Goal: Transaction & Acquisition: Purchase product/service

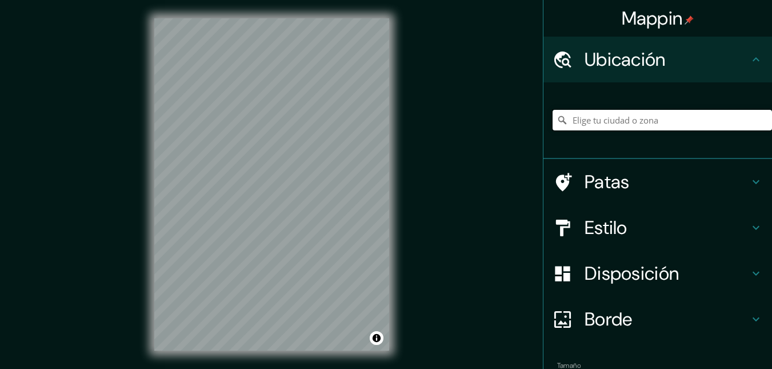
click at [588, 118] on input "Elige tu ciudad o zona" at bounding box center [663, 120] width 220 height 21
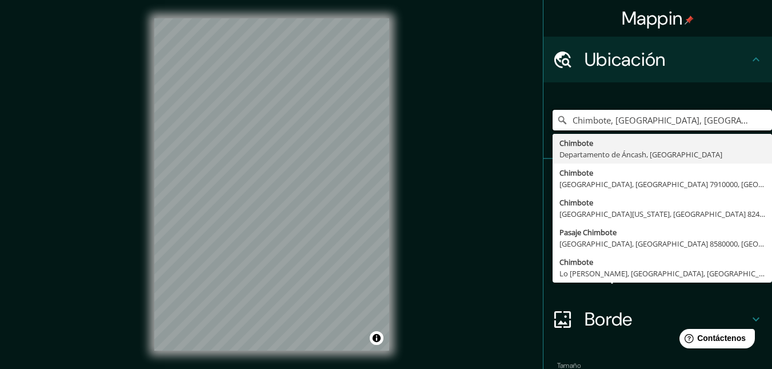
type input "Chimbote, [GEOGRAPHIC_DATA], [GEOGRAPHIC_DATA]"
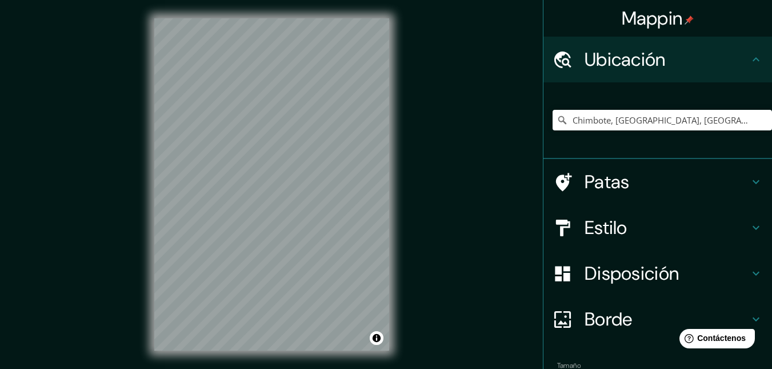
click at [600, 220] on font "Estilo" at bounding box center [606, 228] width 43 height 24
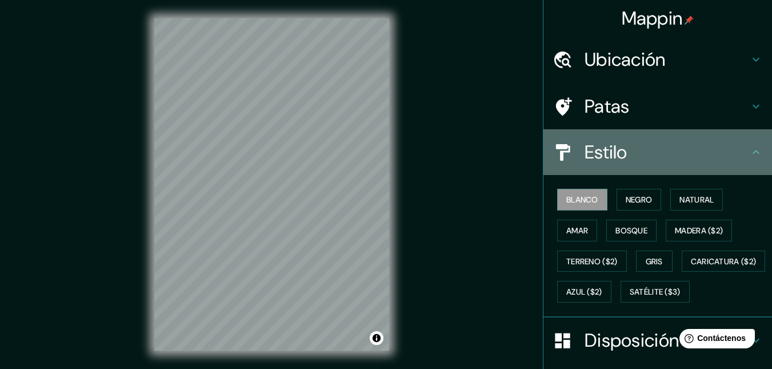
click at [592, 160] on font "Estilo" at bounding box center [606, 152] width 43 height 24
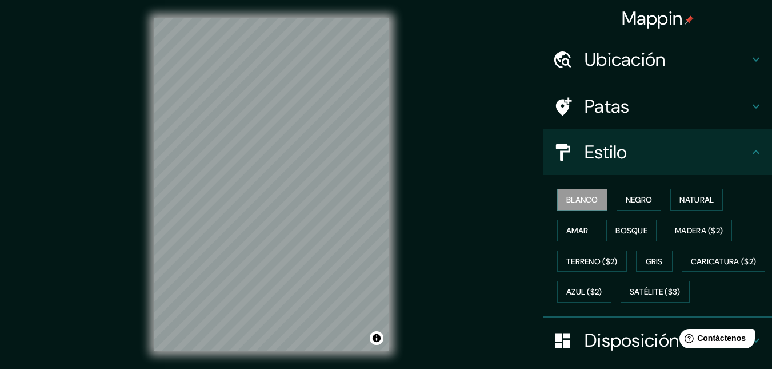
click at [609, 54] on font "Ubicación" at bounding box center [625, 59] width 81 height 24
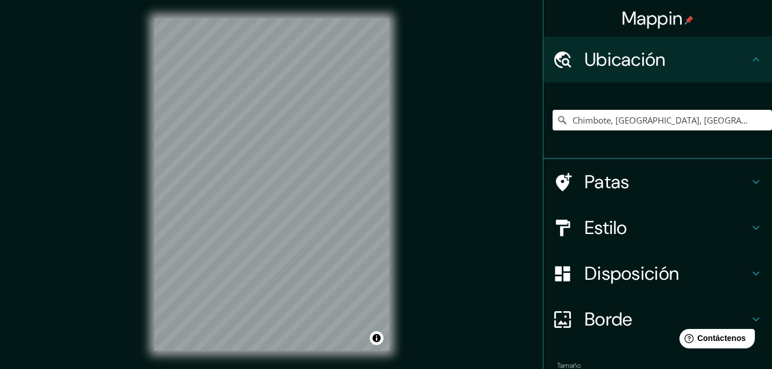
click at [615, 62] on font "Ubicación" at bounding box center [625, 59] width 81 height 24
click at [593, 188] on font "Patas" at bounding box center [607, 182] width 45 height 24
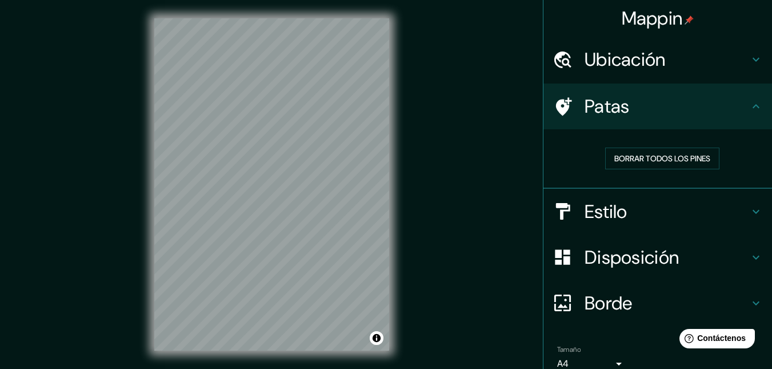
click at [607, 122] on div "Patas" at bounding box center [658, 106] width 229 height 46
click at [596, 259] on font "Disposición" at bounding box center [632, 257] width 94 height 24
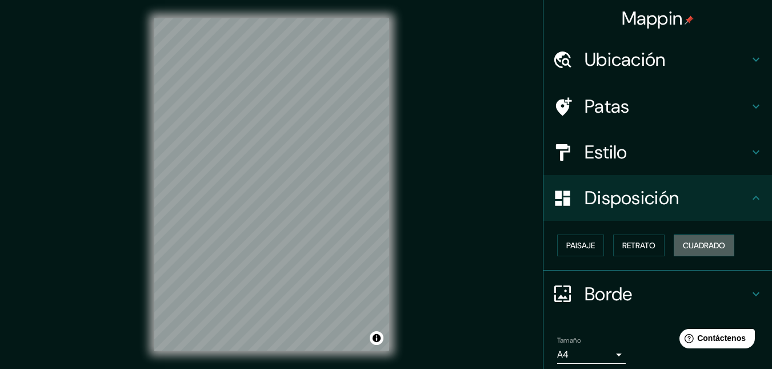
click at [687, 245] on font "Cuadrado" at bounding box center [704, 245] width 42 height 10
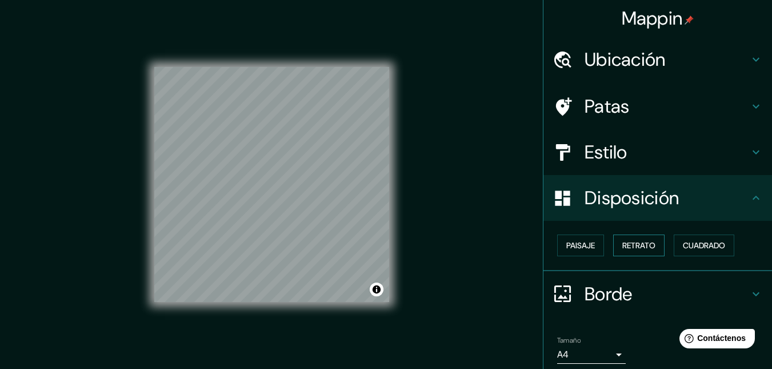
click at [652, 245] on button "Retrato" at bounding box center [638, 245] width 51 height 22
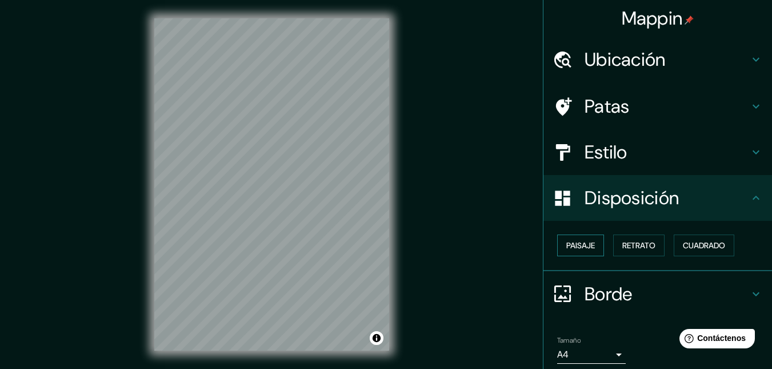
click at [584, 241] on font "Paisaje" at bounding box center [581, 245] width 29 height 10
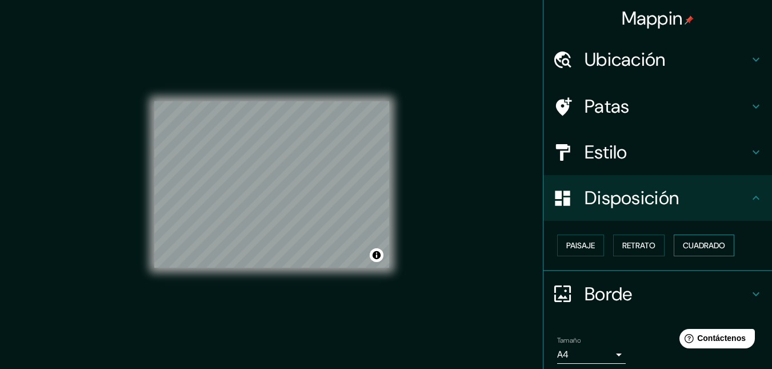
click at [681, 237] on button "Cuadrado" at bounding box center [704, 245] width 61 height 22
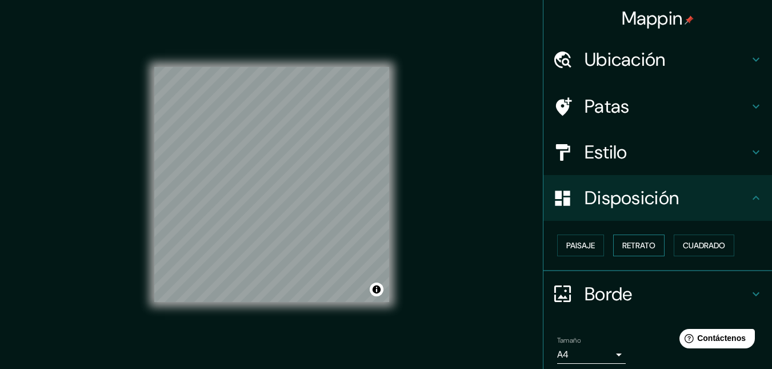
click at [655, 240] on button "Retrato" at bounding box center [638, 245] width 51 height 22
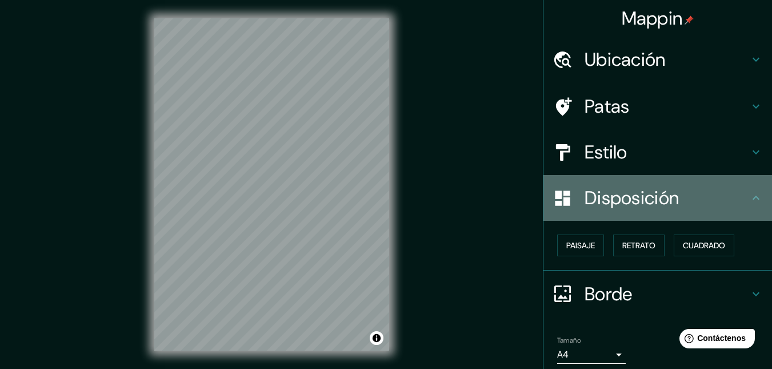
click at [651, 203] on font "Disposición" at bounding box center [632, 198] width 94 height 24
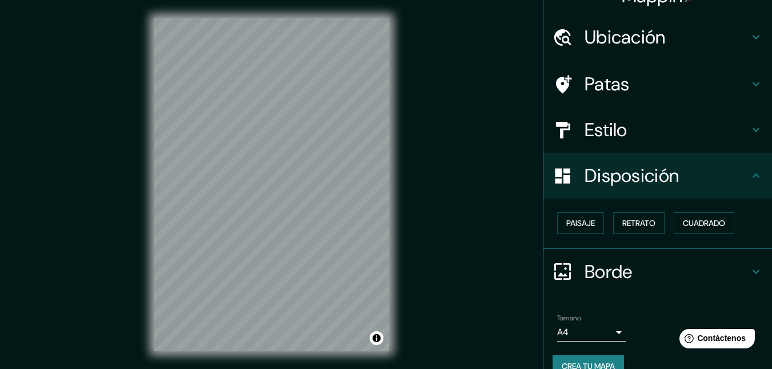
scroll to position [43, 0]
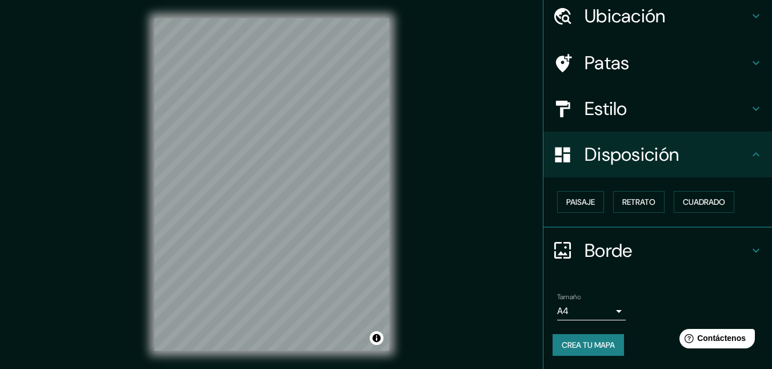
click at [750, 152] on icon at bounding box center [757, 155] width 14 height 14
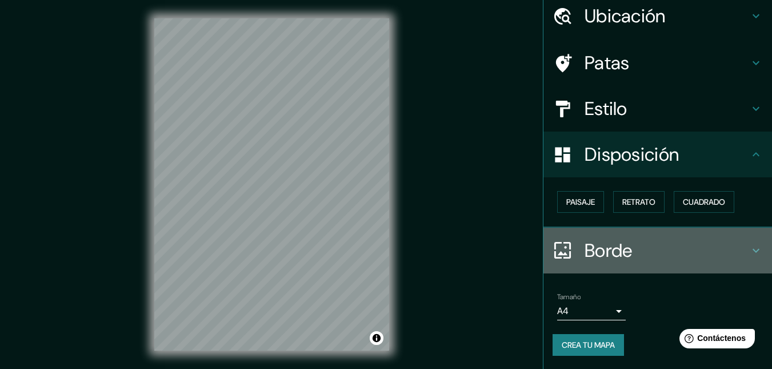
click at [608, 246] on font "Borde" at bounding box center [609, 250] width 48 height 24
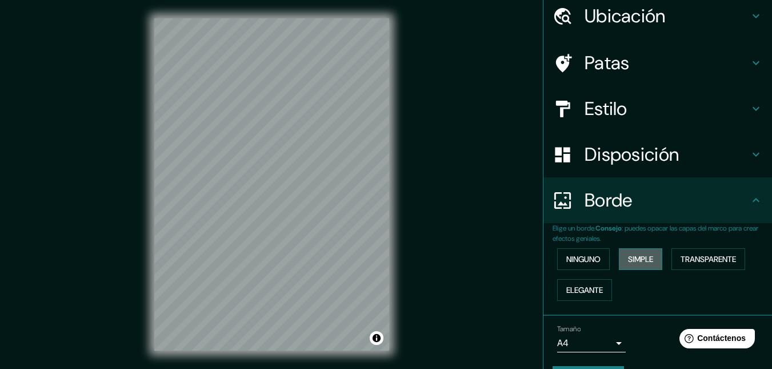
click at [649, 261] on font "Simple" at bounding box center [640, 259] width 25 height 10
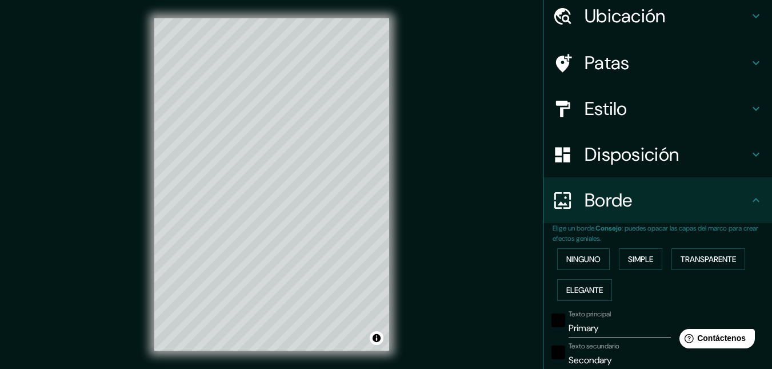
click at [610, 272] on div "Ninguno Simple Transparente Elegante" at bounding box center [663, 275] width 220 height 62
click at [572, 278] on div "Ninguno Simple Transparente Elegante" at bounding box center [663, 275] width 220 height 62
click at [573, 282] on font "Elegante" at bounding box center [585, 289] width 37 height 15
click at [571, 260] on font "Ninguno" at bounding box center [584, 259] width 34 height 10
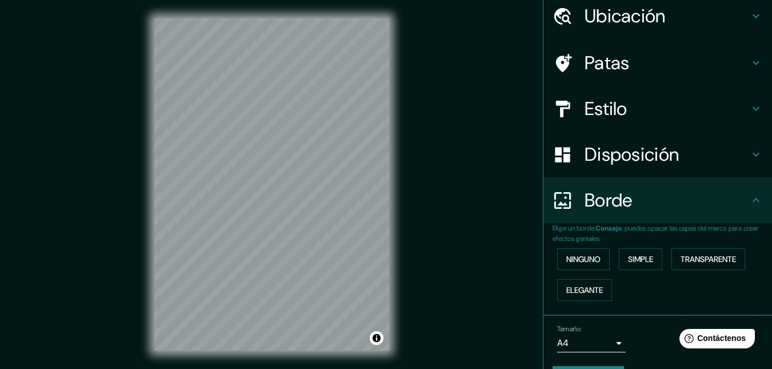
click at [750, 198] on icon at bounding box center [757, 200] width 14 height 14
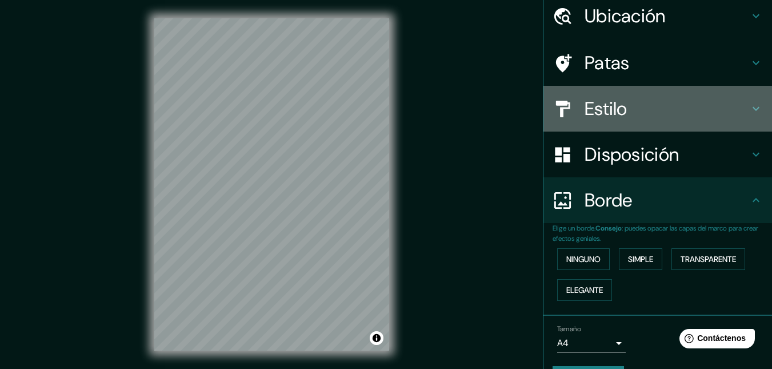
click at [633, 115] on h4 "Estilo" at bounding box center [667, 108] width 165 height 23
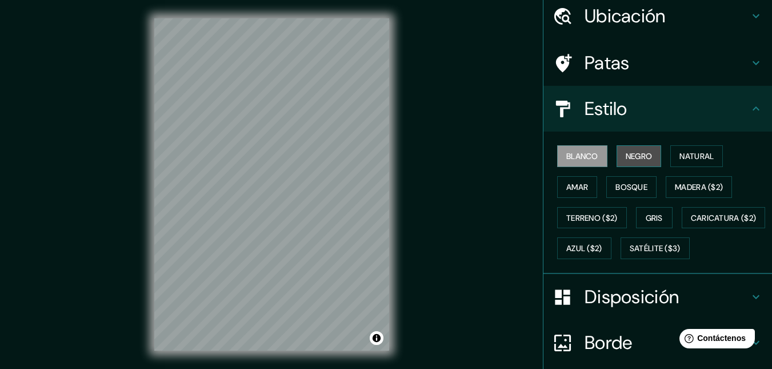
click at [626, 158] on font "Negro" at bounding box center [639, 156] width 27 height 10
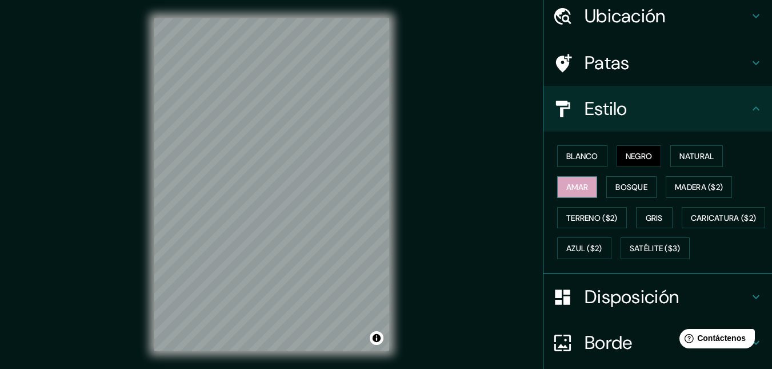
click at [573, 191] on font "Amar" at bounding box center [578, 187] width 22 height 10
click at [617, 185] on font "Bosque" at bounding box center [632, 187] width 32 height 10
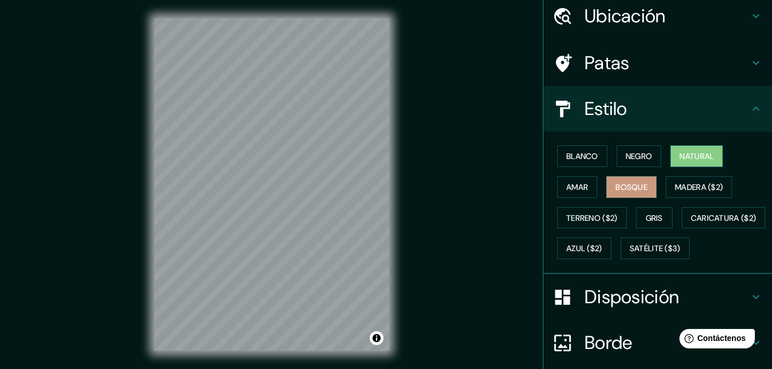
click at [700, 157] on font "Natural" at bounding box center [697, 156] width 34 height 10
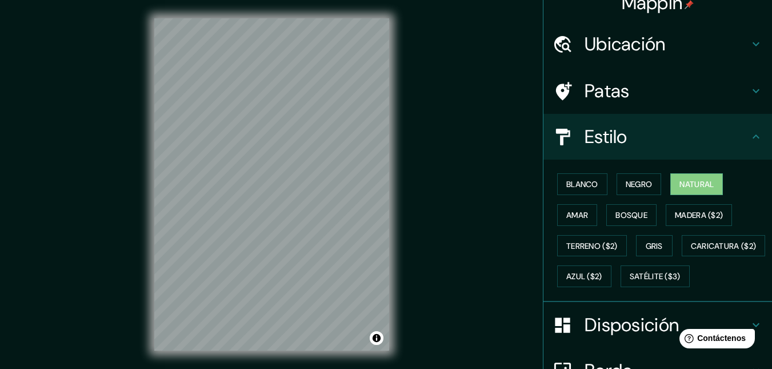
scroll to position [0, 0]
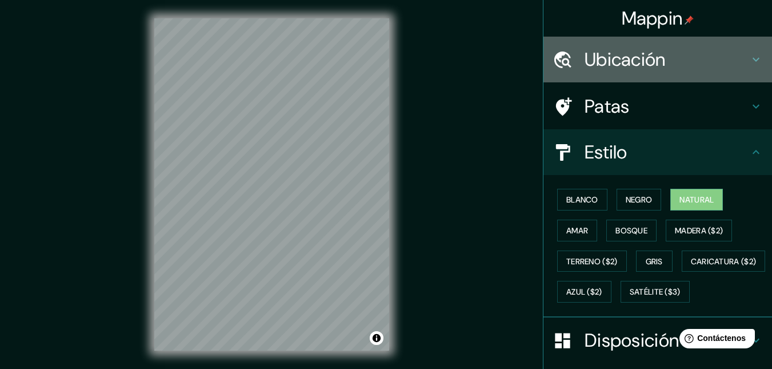
click at [644, 60] on font "Ubicación" at bounding box center [625, 59] width 81 height 24
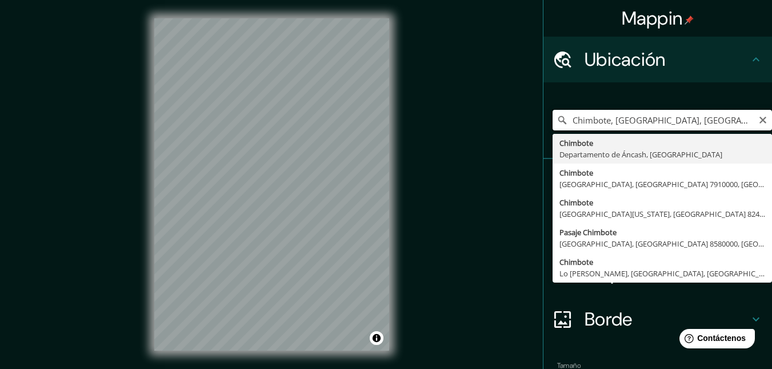
click at [581, 114] on input "Chimbote, [GEOGRAPHIC_DATA], [GEOGRAPHIC_DATA]" at bounding box center [663, 120] width 220 height 21
drag, startPoint x: 568, startPoint y: 114, endPoint x: 697, endPoint y: 122, distance: 129.5
click at [697, 122] on input "Chimbote, [GEOGRAPHIC_DATA], [GEOGRAPHIC_DATA]" at bounding box center [663, 120] width 220 height 21
click at [759, 121] on icon "Claro" at bounding box center [763, 119] width 9 height 9
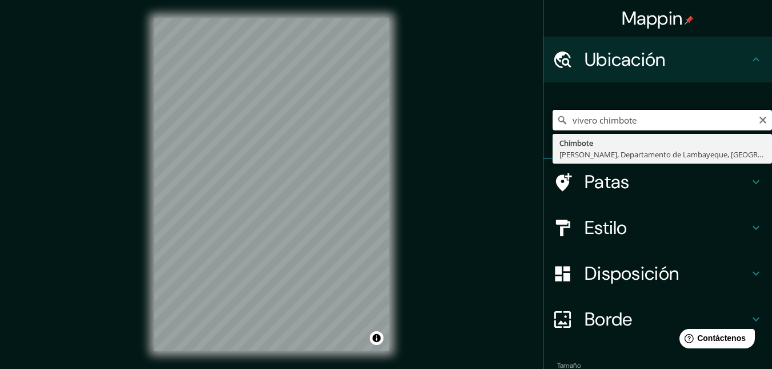
click at [588, 121] on input "vivero chimbote" at bounding box center [663, 120] width 220 height 21
click at [562, 121] on input "vivero chimbote" at bounding box center [663, 120] width 220 height 21
click at [597, 119] on input "el vivero chimbote" at bounding box center [663, 120] width 220 height 21
type input "el vivero, chimbote"
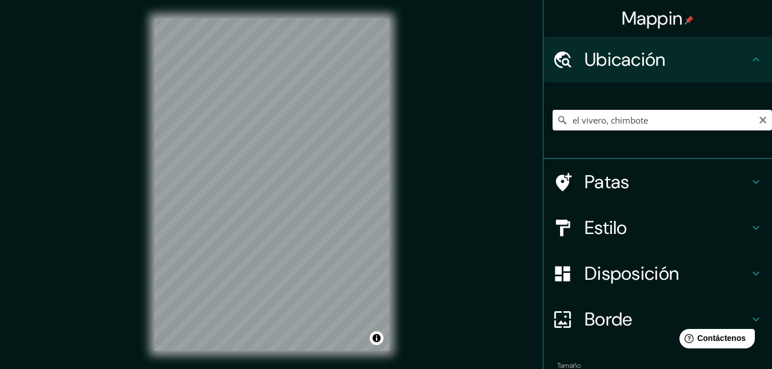
click at [620, 232] on h4 "Estilo" at bounding box center [667, 227] width 165 height 23
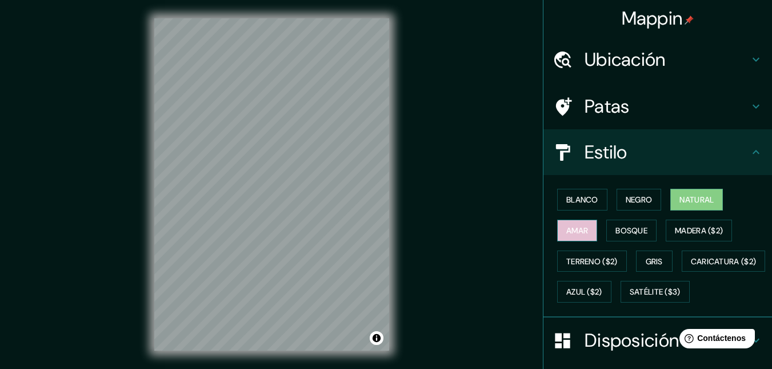
click at [587, 233] on button "Amar" at bounding box center [577, 231] width 40 height 22
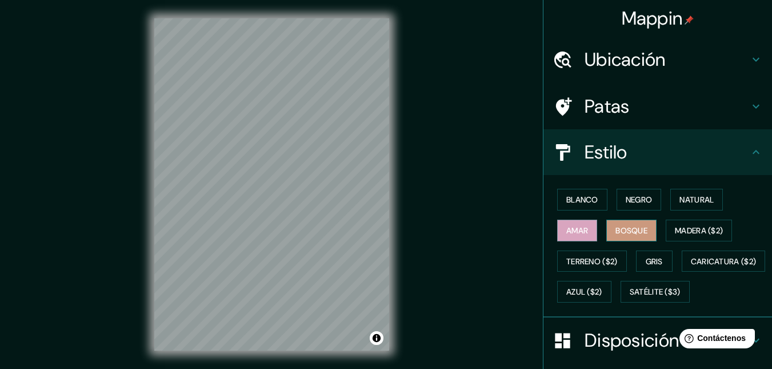
click at [607, 233] on button "Bosque" at bounding box center [632, 231] width 50 height 22
click at [706, 236] on font "Madera ($2)" at bounding box center [699, 230] width 48 height 15
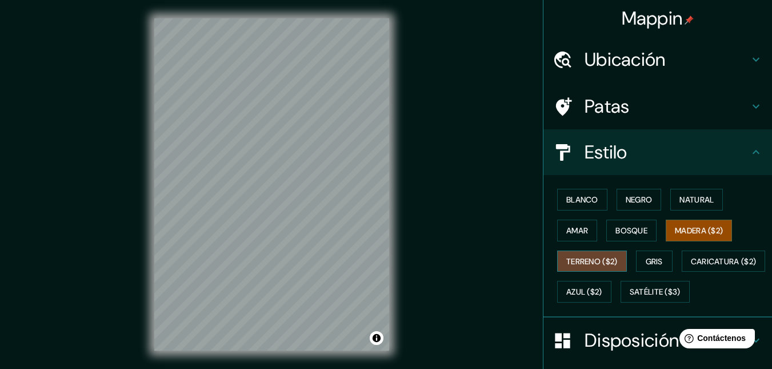
click at [611, 258] on font "Terreno ($2)" at bounding box center [592, 261] width 51 height 10
click at [649, 255] on font "Gris" at bounding box center [654, 261] width 17 height 15
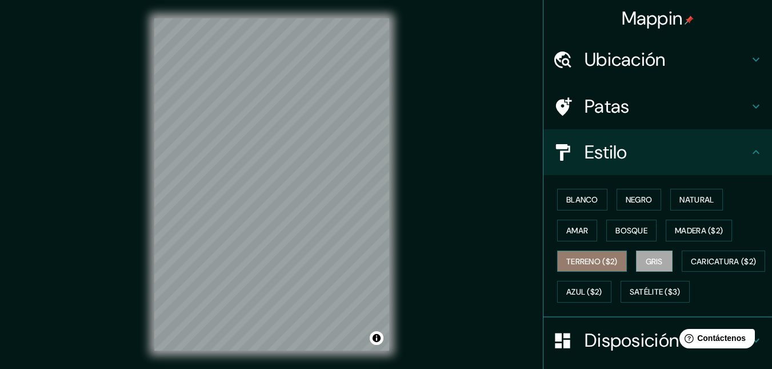
click at [591, 256] on font "Terreno ($2)" at bounding box center [592, 261] width 51 height 10
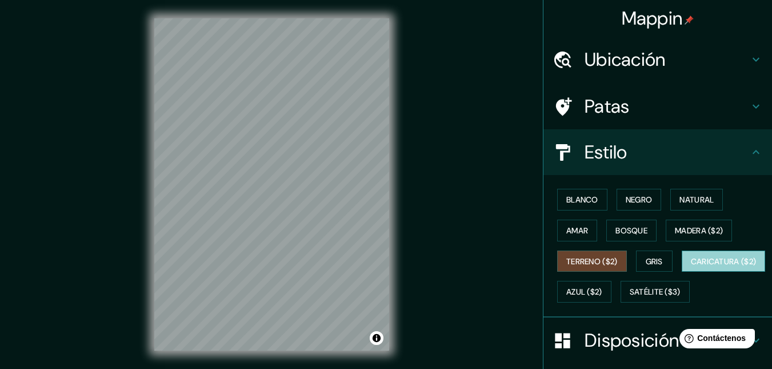
click at [691, 269] on font "Caricatura ($2)" at bounding box center [724, 261] width 66 height 15
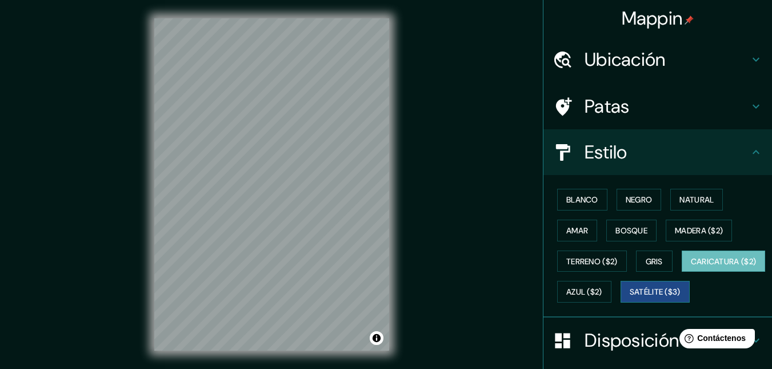
click at [630, 299] on font "Satélite ($3)" at bounding box center [655, 291] width 51 height 15
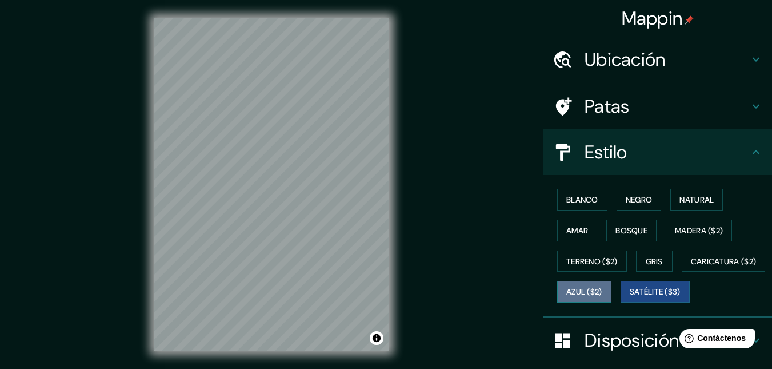
click at [603, 294] on font "Azul ($2)" at bounding box center [585, 292] width 36 height 10
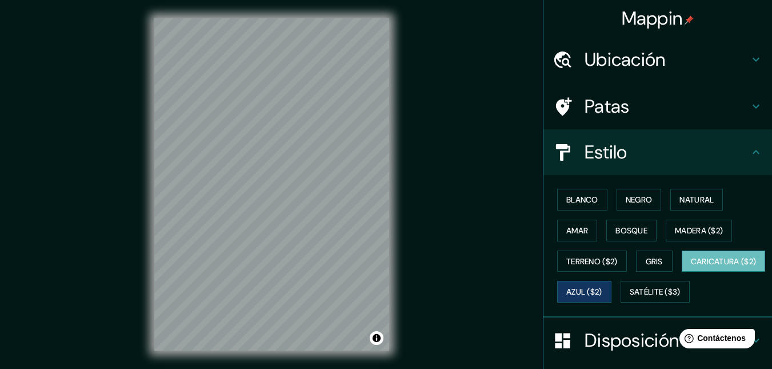
click at [691, 266] on font "Caricatura ($2)" at bounding box center [724, 261] width 66 height 10
click at [656, 264] on font "Gris" at bounding box center [654, 261] width 17 height 10
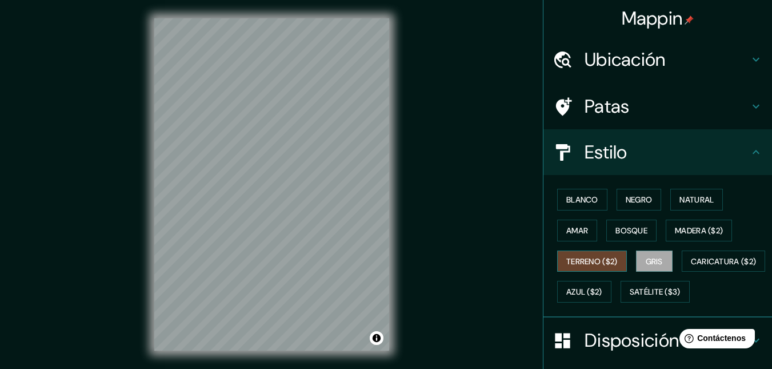
click at [619, 263] on button "Terreno ($2)" at bounding box center [592, 261] width 70 height 22
click at [569, 201] on font "Blanco" at bounding box center [583, 199] width 32 height 10
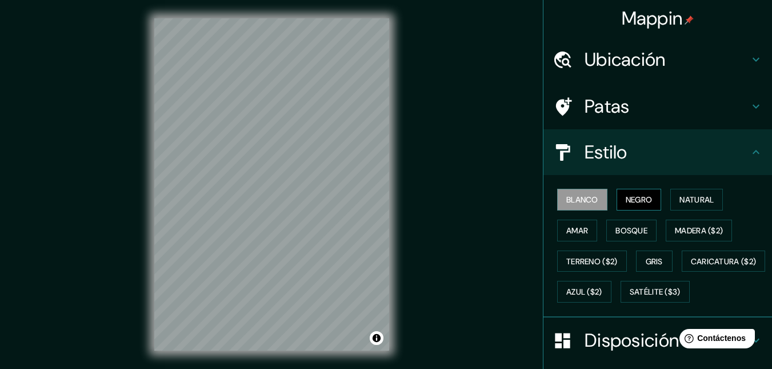
click at [627, 209] on button "Negro" at bounding box center [639, 200] width 45 height 22
click at [689, 205] on font "Natural" at bounding box center [697, 199] width 34 height 15
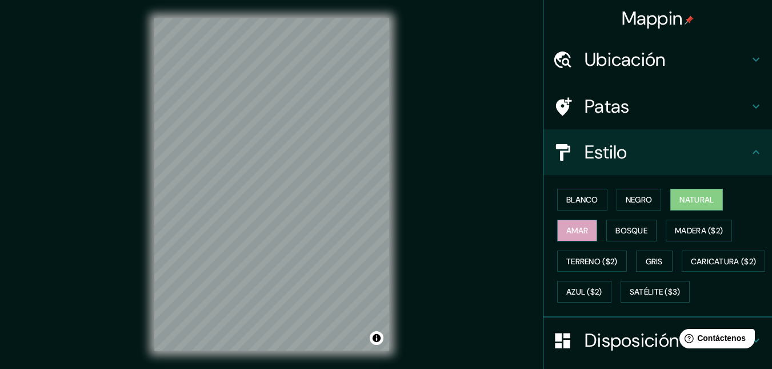
click at [567, 224] on font "Amar" at bounding box center [578, 230] width 22 height 15
click at [624, 230] on font "Bosque" at bounding box center [632, 230] width 32 height 10
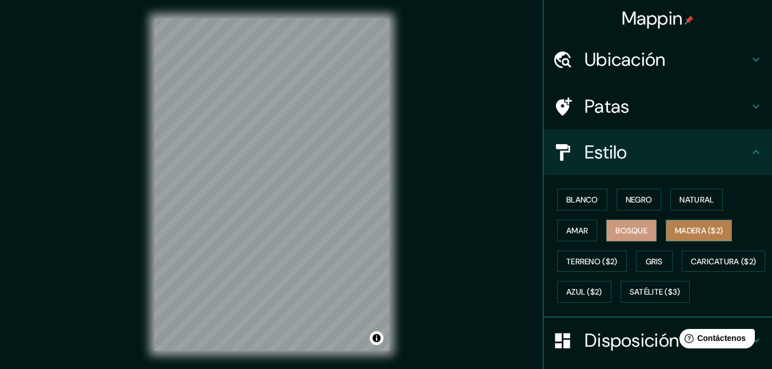
click at [679, 229] on font "Madera ($2)" at bounding box center [699, 230] width 48 height 10
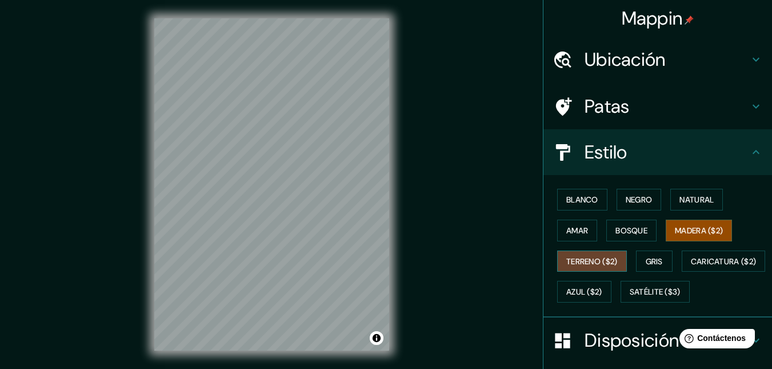
click at [594, 256] on font "Terreno ($2)" at bounding box center [592, 261] width 51 height 10
click at [646, 258] on font "Gris" at bounding box center [654, 261] width 17 height 10
click at [595, 264] on font "Terreno ($2)" at bounding box center [592, 261] width 51 height 10
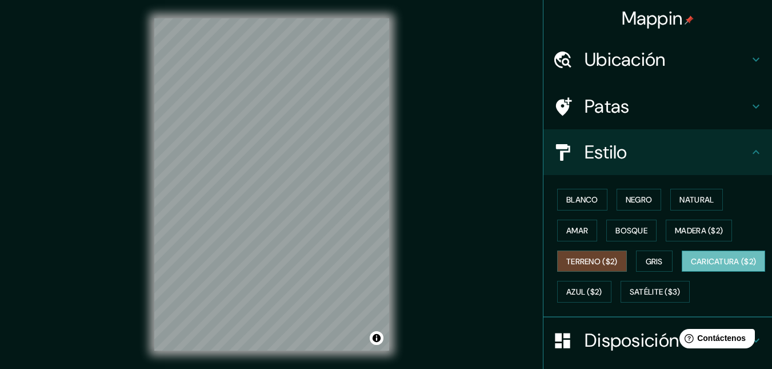
click at [682, 272] on button "Caricatura ($2)" at bounding box center [724, 261] width 84 height 22
click at [630, 297] on font "Satélite ($3)" at bounding box center [655, 292] width 51 height 10
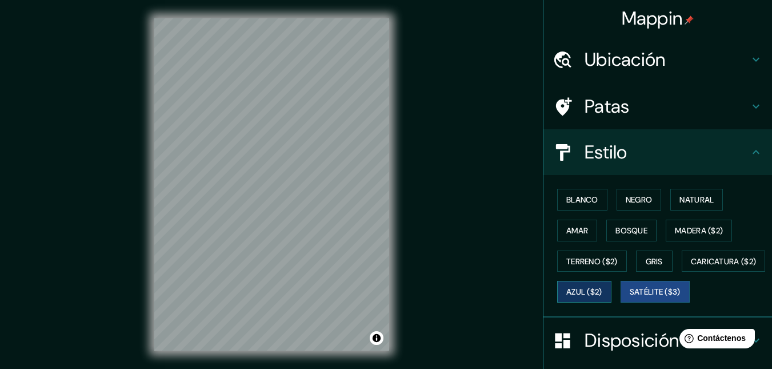
click at [603, 289] on font "Azul ($2)" at bounding box center [585, 292] width 36 height 10
click at [664, 270] on button "Gris" at bounding box center [654, 261] width 37 height 22
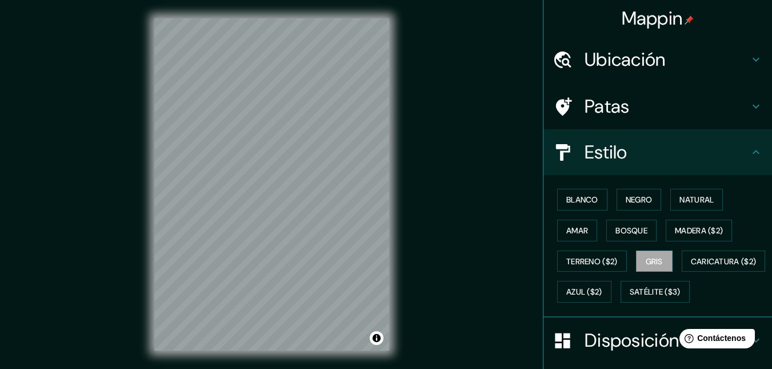
click at [695, 216] on div "Blanco Negro Natural [PERSON_NAME] ($2) Terreno ($2) Gris Caricatura ($2) Azul …" at bounding box center [663, 245] width 220 height 123
click at [695, 226] on font "Madera ($2)" at bounding box center [699, 230] width 48 height 10
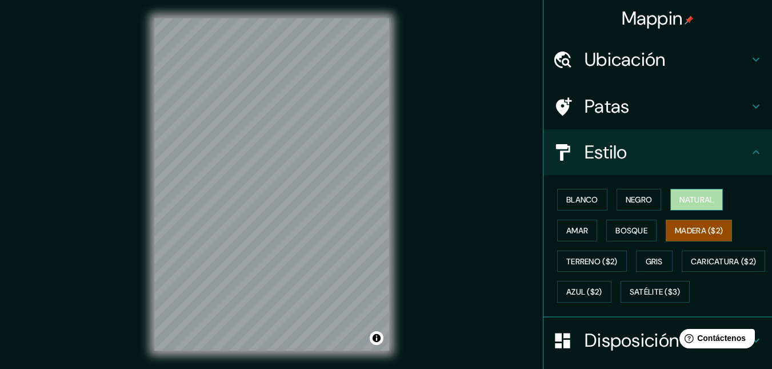
click at [694, 203] on font "Natural" at bounding box center [697, 199] width 34 height 10
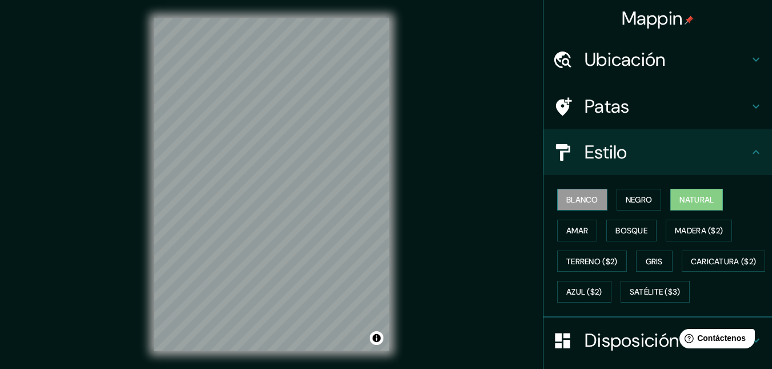
click at [567, 194] on font "Blanco" at bounding box center [583, 199] width 32 height 15
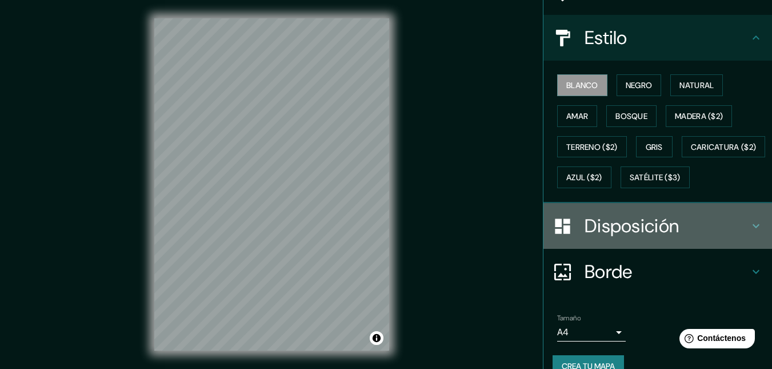
click at [601, 238] on font "Disposición" at bounding box center [632, 226] width 94 height 24
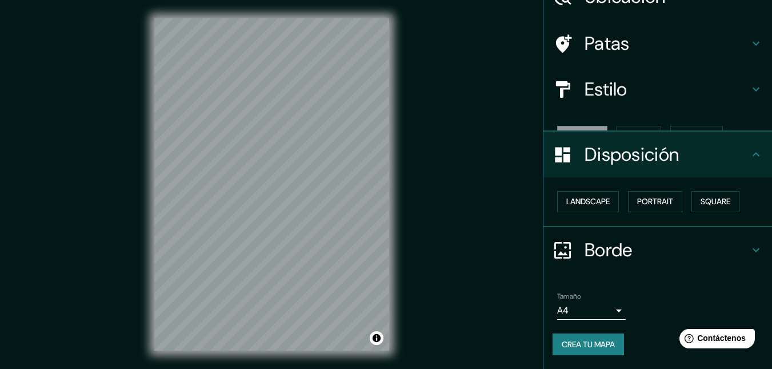
scroll to position [43, 0]
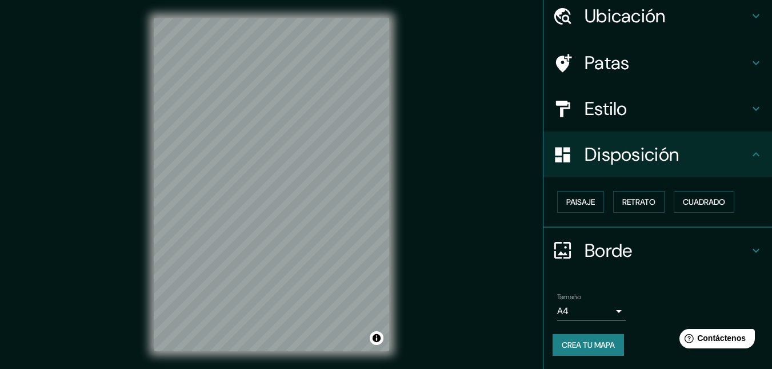
click at [603, 160] on font "Disposición" at bounding box center [632, 154] width 94 height 24
click at [579, 208] on font "Paisaje" at bounding box center [581, 201] width 29 height 15
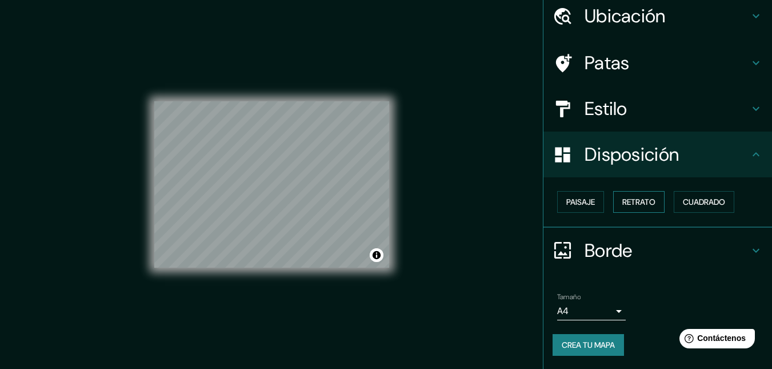
click at [625, 202] on font "Retrato" at bounding box center [639, 202] width 33 height 10
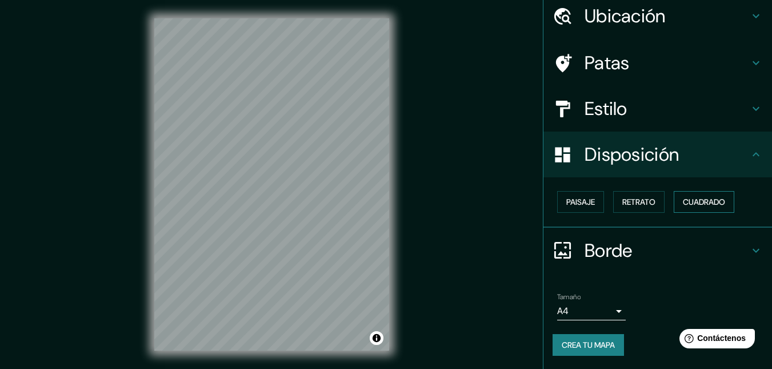
click at [674, 202] on button "Cuadrado" at bounding box center [704, 202] width 61 height 22
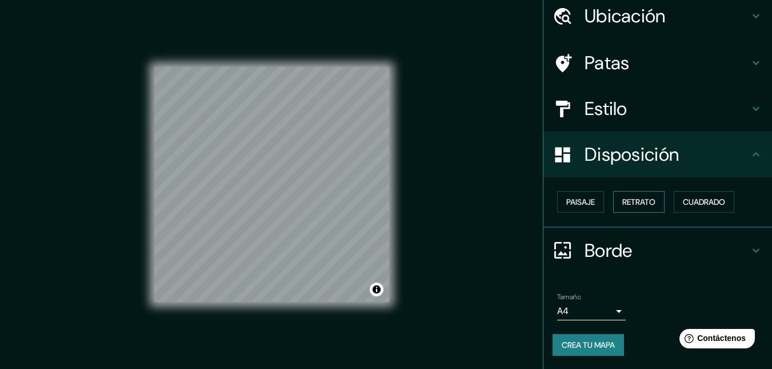
click at [643, 202] on font "Retrato" at bounding box center [639, 202] width 33 height 10
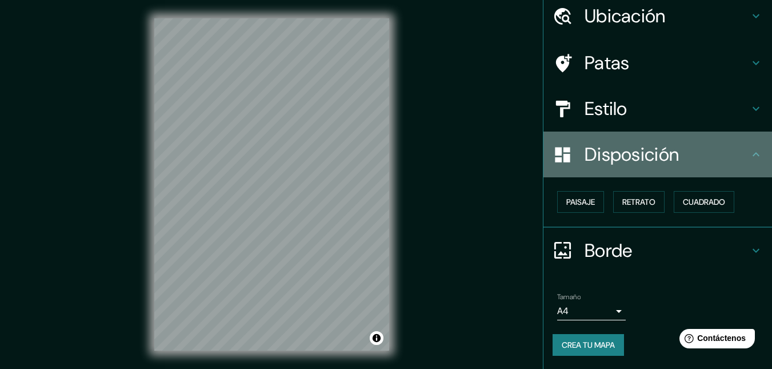
click at [630, 170] on div "Disposición" at bounding box center [658, 154] width 229 height 46
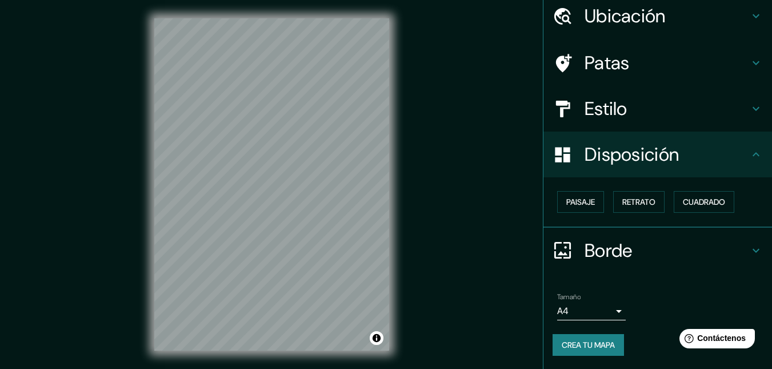
click at [660, 251] on h4 "Borde" at bounding box center [667, 250] width 165 height 23
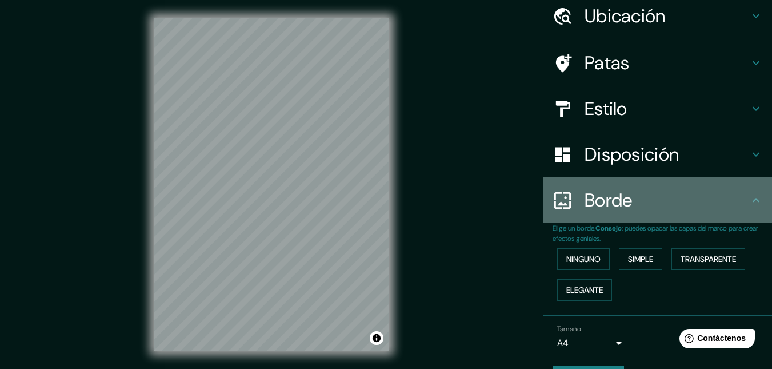
click at [593, 208] on font "Borde" at bounding box center [609, 200] width 48 height 24
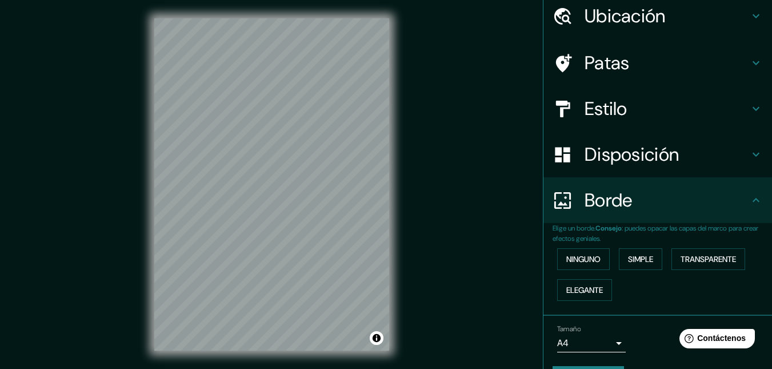
scroll to position [0, 0]
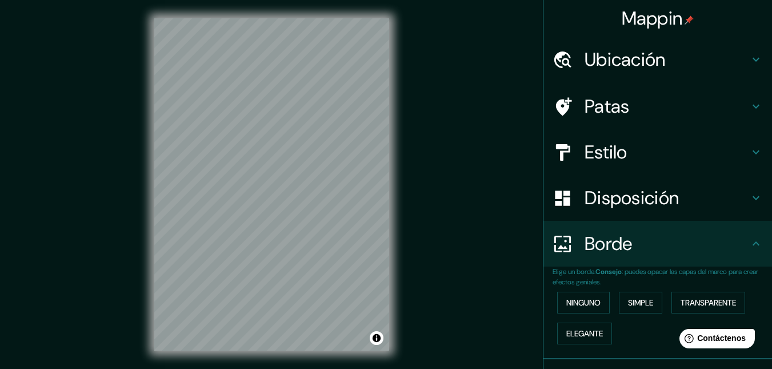
click at [637, 95] on h4 "Patas" at bounding box center [667, 106] width 165 height 23
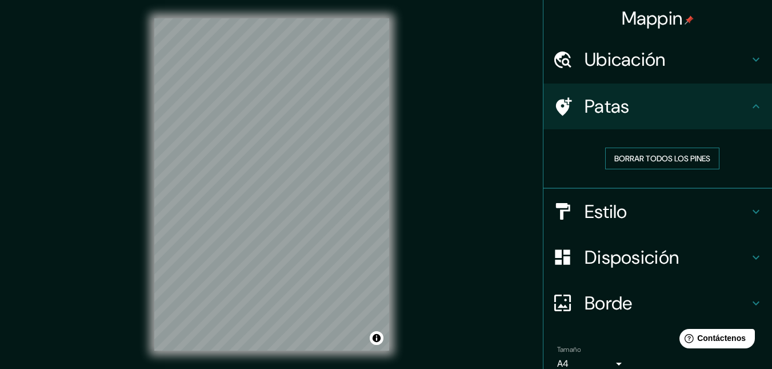
click at [621, 157] on font "Borrar todos los pines" at bounding box center [663, 158] width 96 height 10
click at [621, 115] on h4 "Patas" at bounding box center [667, 106] width 165 height 23
click at [750, 104] on icon at bounding box center [757, 106] width 14 height 14
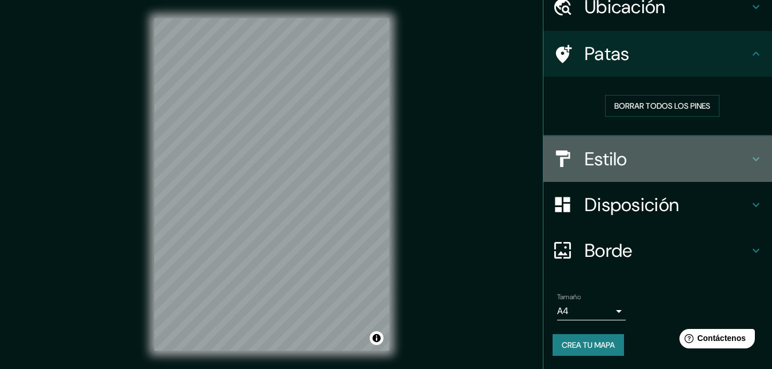
click at [570, 170] on div "Estilo" at bounding box center [658, 159] width 229 height 46
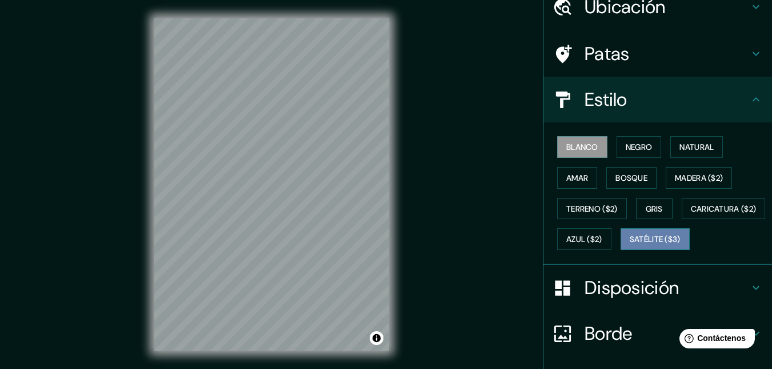
click at [630, 245] on font "Satélite ($3)" at bounding box center [655, 239] width 51 height 10
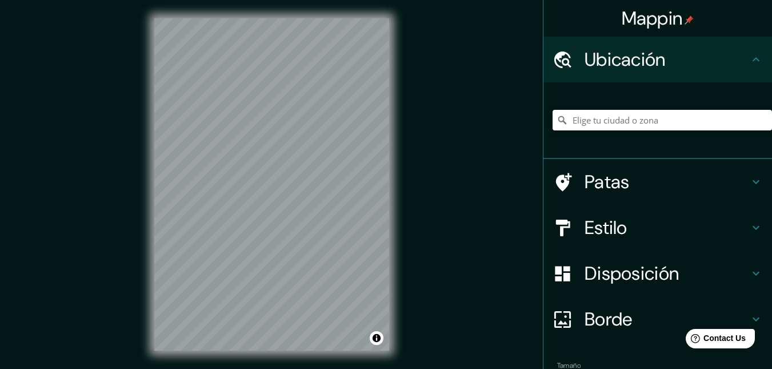
click at [624, 217] on h4 "Estilo" at bounding box center [667, 227] width 165 height 23
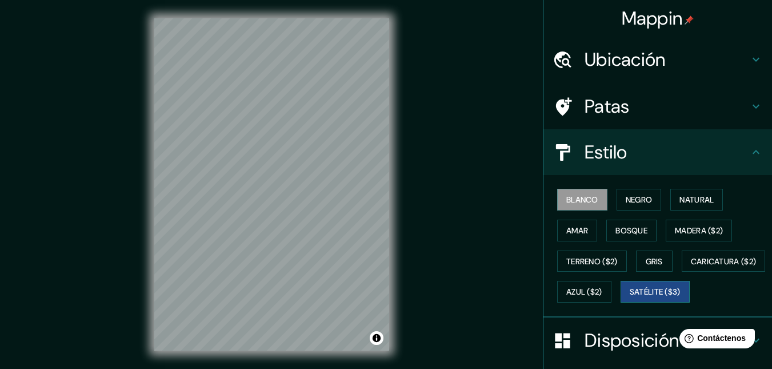
click at [630, 297] on font "Satélite ($3)" at bounding box center [655, 292] width 51 height 10
click at [589, 59] on font "Ubicación" at bounding box center [625, 59] width 81 height 24
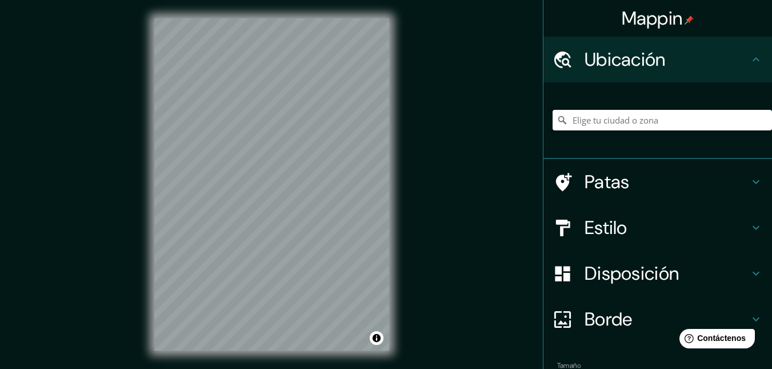
click at [585, 120] on input "Elige tu ciudad o zona" at bounding box center [663, 120] width 220 height 21
drag, startPoint x: 602, startPoint y: 121, endPoint x: 496, endPoint y: 125, distance: 105.8
click at [496, 125] on div "Mappin Ubicación Patas Estilo Disposición Borde Elige un borde. Consejo : puede…" at bounding box center [386, 193] width 772 height 387
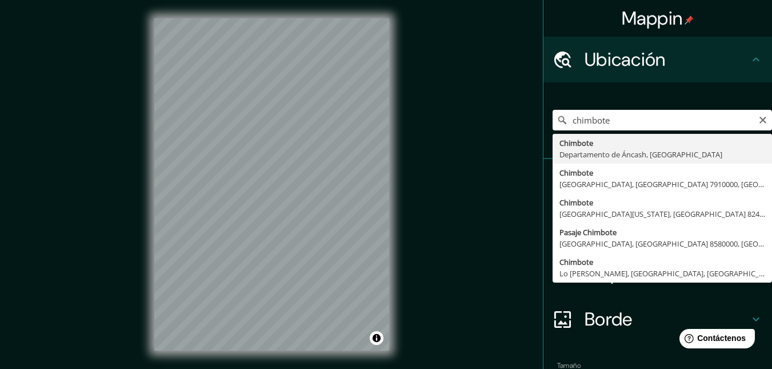
type input "Chimbote, [GEOGRAPHIC_DATA], [GEOGRAPHIC_DATA]"
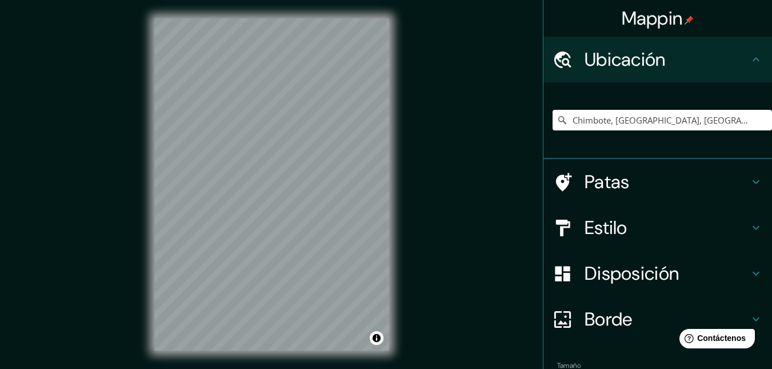
scroll to position [18, 0]
click at [574, 114] on input "Elige tu ciudad o zona" at bounding box center [663, 120] width 220 height 21
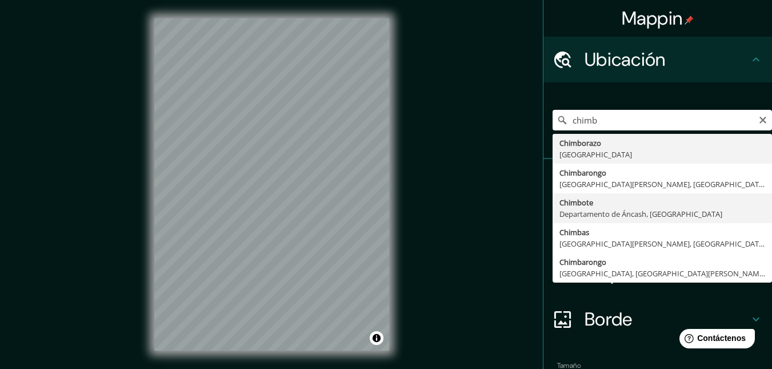
type input "Chimbote, [GEOGRAPHIC_DATA], [GEOGRAPHIC_DATA]"
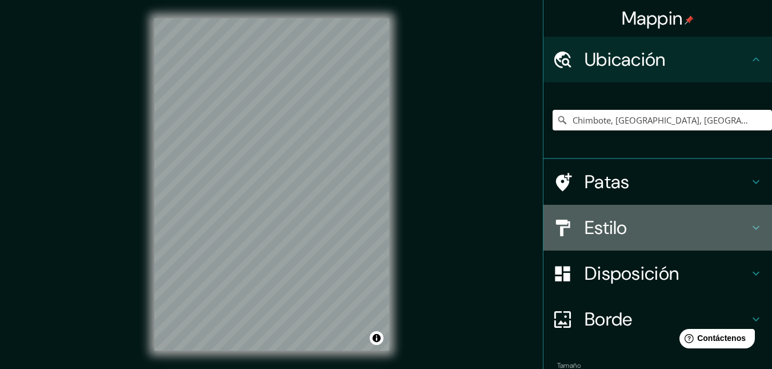
click at [595, 233] on font "Estilo" at bounding box center [606, 228] width 43 height 24
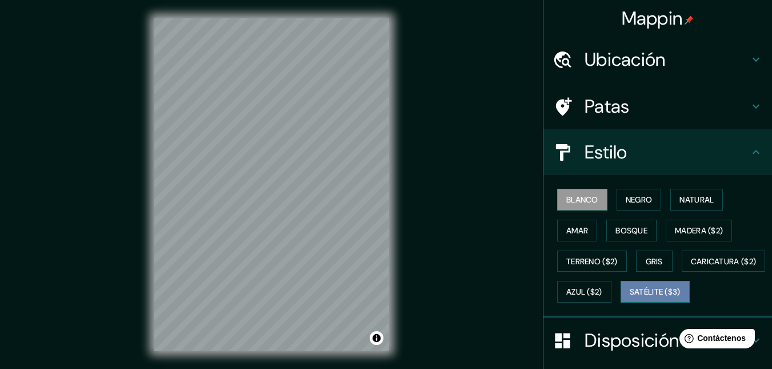
click at [630, 299] on font "Satélite ($3)" at bounding box center [655, 291] width 51 height 15
click at [590, 198] on font "Blanco" at bounding box center [583, 199] width 32 height 10
click at [626, 205] on font "Negro" at bounding box center [639, 199] width 27 height 10
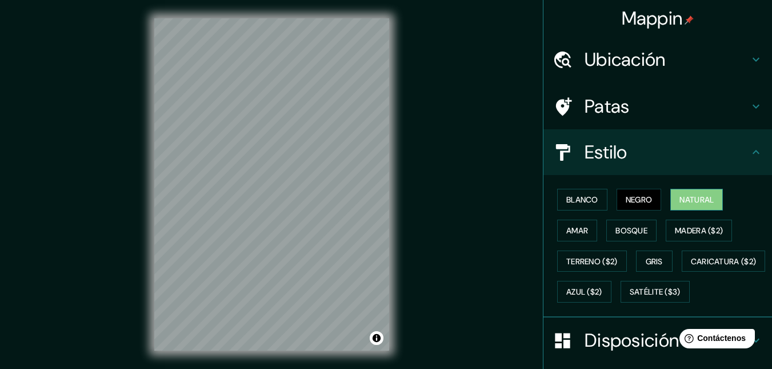
click at [681, 202] on font "Natural" at bounding box center [697, 199] width 34 height 10
click at [593, 229] on div "Blanco Negro Natural [PERSON_NAME] ($2) Terreno ($2) Gris Caricatura ($2) Azul …" at bounding box center [663, 245] width 220 height 123
click at [570, 230] on font "Amar" at bounding box center [578, 230] width 22 height 10
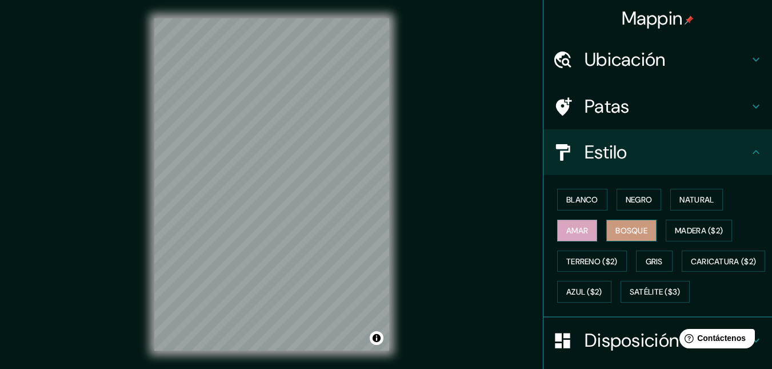
click at [616, 232] on font "Bosque" at bounding box center [632, 230] width 32 height 10
click at [710, 226] on font "Madera ($2)" at bounding box center [699, 230] width 48 height 10
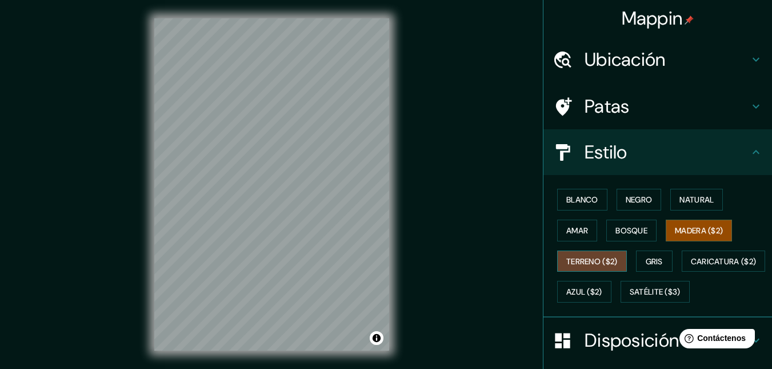
click at [600, 261] on font "Terreno ($2)" at bounding box center [592, 261] width 51 height 10
click at [650, 260] on font "Gris" at bounding box center [654, 261] width 17 height 10
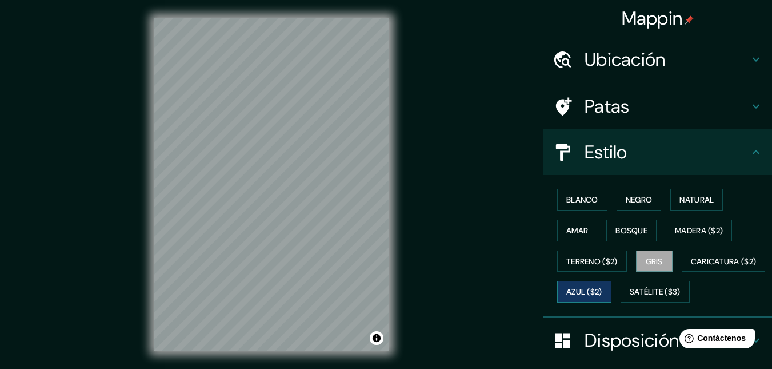
click at [612, 283] on button "Azul ($2)" at bounding box center [584, 292] width 54 height 22
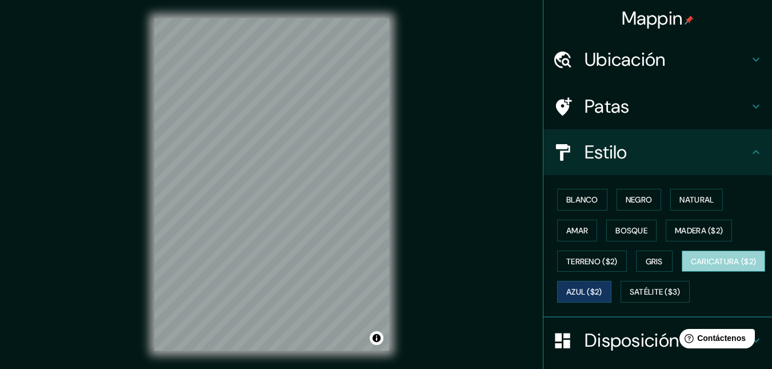
click at [691, 266] on font "Caricatura ($2)" at bounding box center [724, 261] width 66 height 10
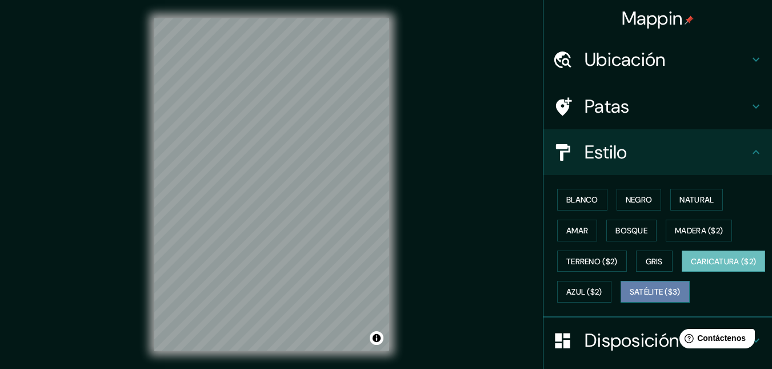
click at [621, 302] on button "Satélite ($3)" at bounding box center [655, 292] width 69 height 22
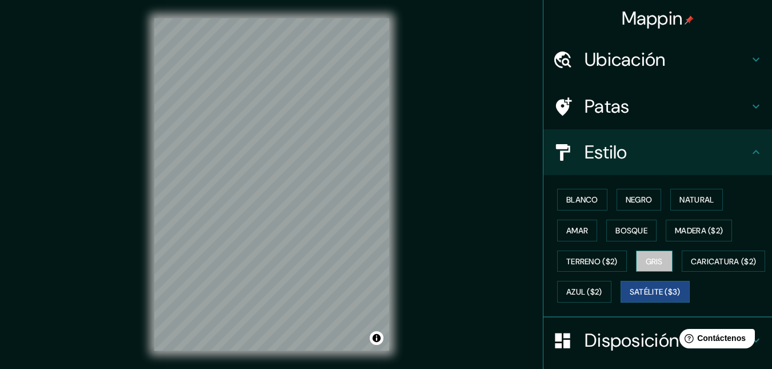
click at [646, 254] on font "Gris" at bounding box center [654, 261] width 17 height 15
click at [626, 198] on font "Negro" at bounding box center [639, 199] width 27 height 10
click at [646, 258] on font "Gris" at bounding box center [654, 261] width 17 height 10
